Goal: Transaction & Acquisition: Subscribe to service/newsletter

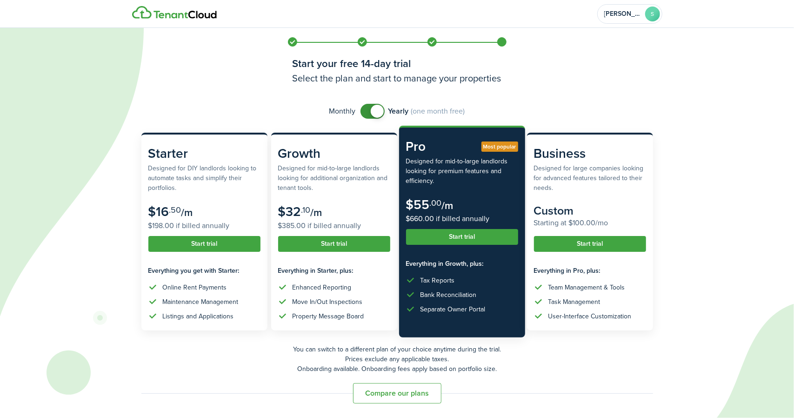
click at [380, 114] on span at bounding box center [377, 111] width 13 height 13
click at [375, 116] on span at bounding box center [372, 111] width 9 height 15
click at [373, 110] on span at bounding box center [377, 111] width 13 height 13
click at [373, 110] on span at bounding box center [368, 111] width 13 height 13
click at [373, 110] on span at bounding box center [377, 111] width 13 height 13
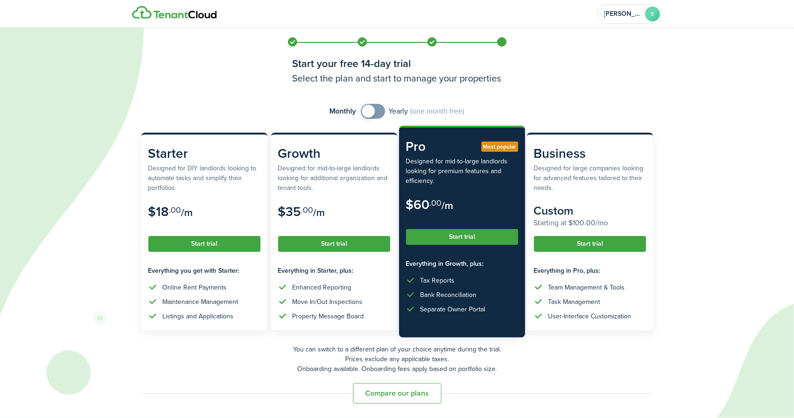
click at [372, 110] on span at bounding box center [368, 111] width 13 height 13
checkbox input "false"
click at [372, 110] on span at bounding box center [377, 111] width 13 height 13
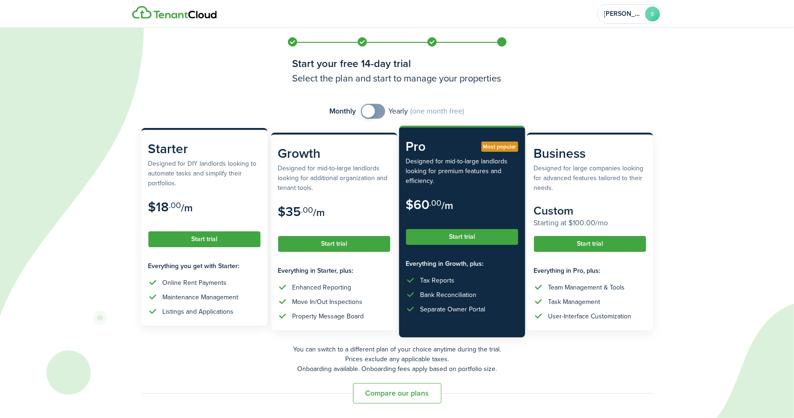
click at [228, 240] on button "Start trial" at bounding box center [204, 239] width 112 height 16
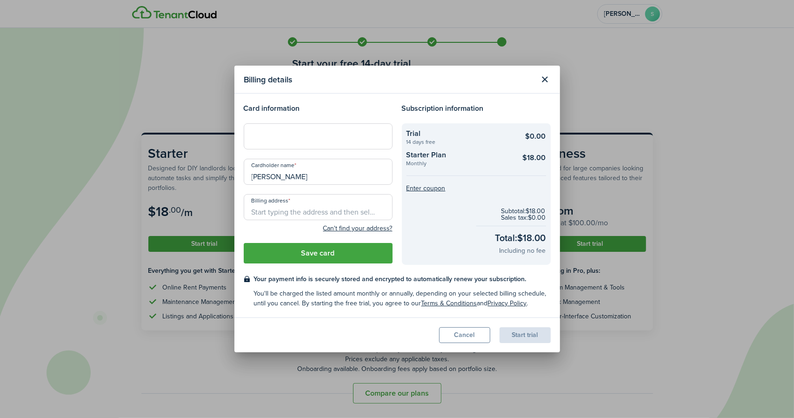
click at [545, 81] on button "Close modal" at bounding box center [545, 80] width 16 height 16
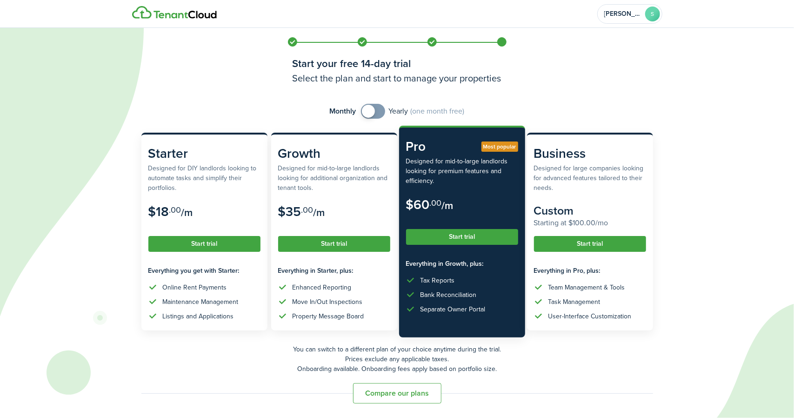
drag, startPoint x: 613, startPoint y: 65, endPoint x: 623, endPoint y: 69, distance: 11.1
click at [622, 68] on icon at bounding box center [371, 209] width 742 height 418
